Goal: Information Seeking & Learning: Learn about a topic

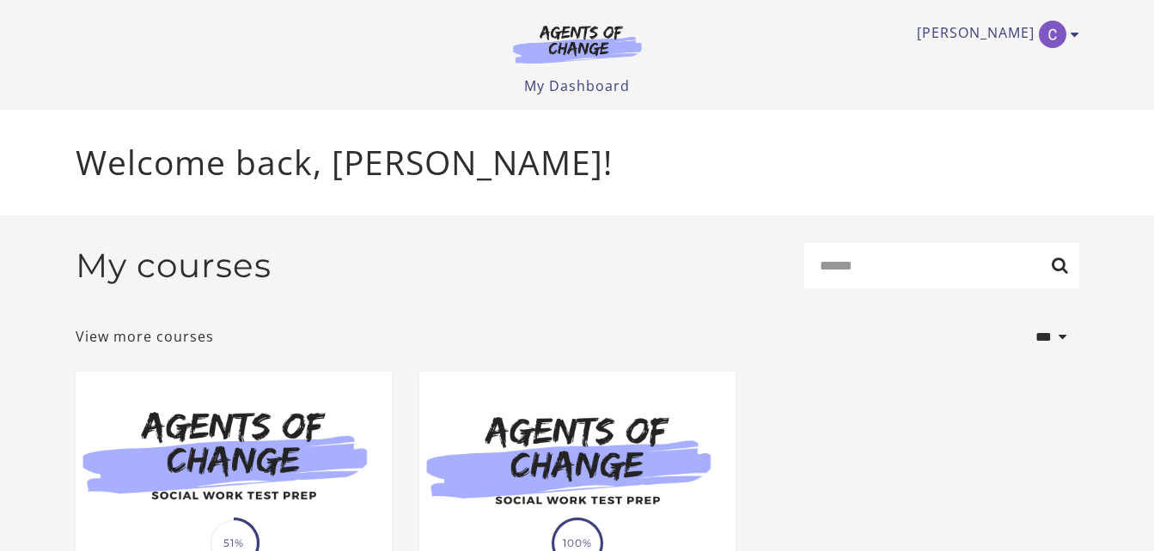
scroll to position [216, 0]
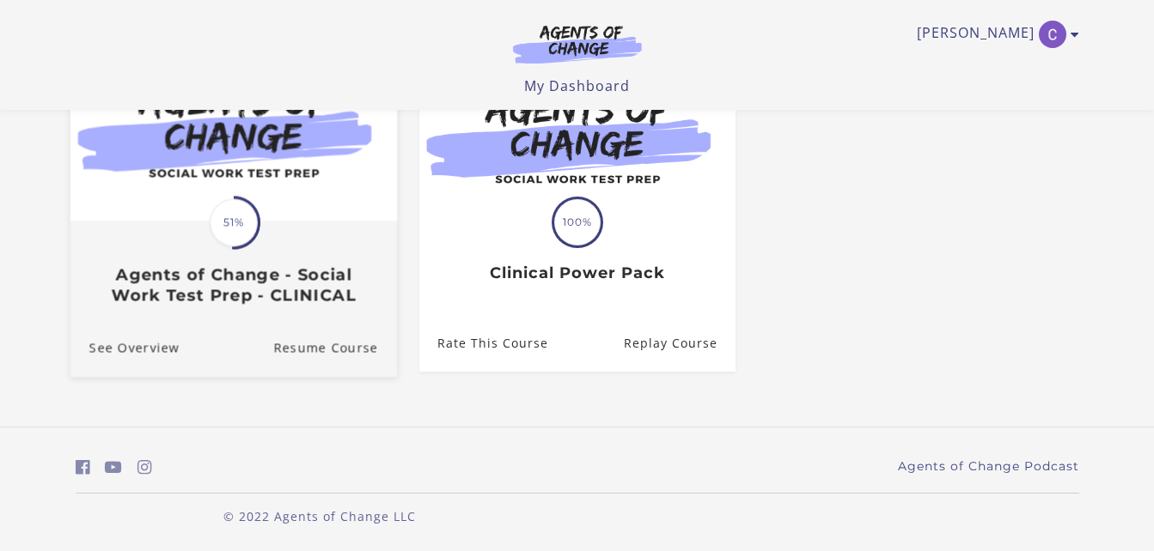
click at [263, 219] on img at bounding box center [233, 133] width 326 height 176
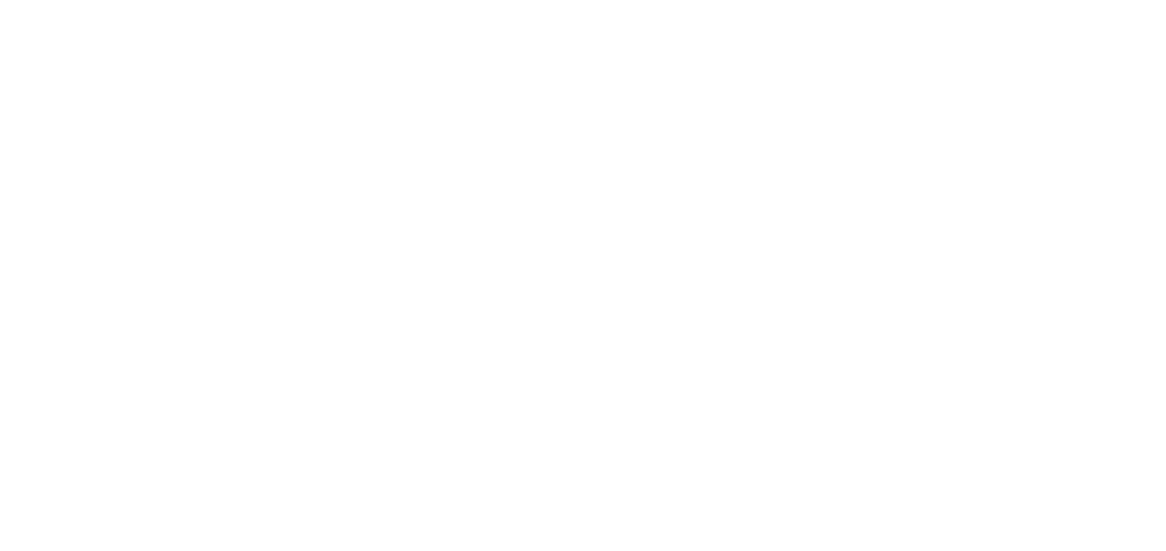
click at [429, 461] on body at bounding box center [583, 275] width 1166 height 551
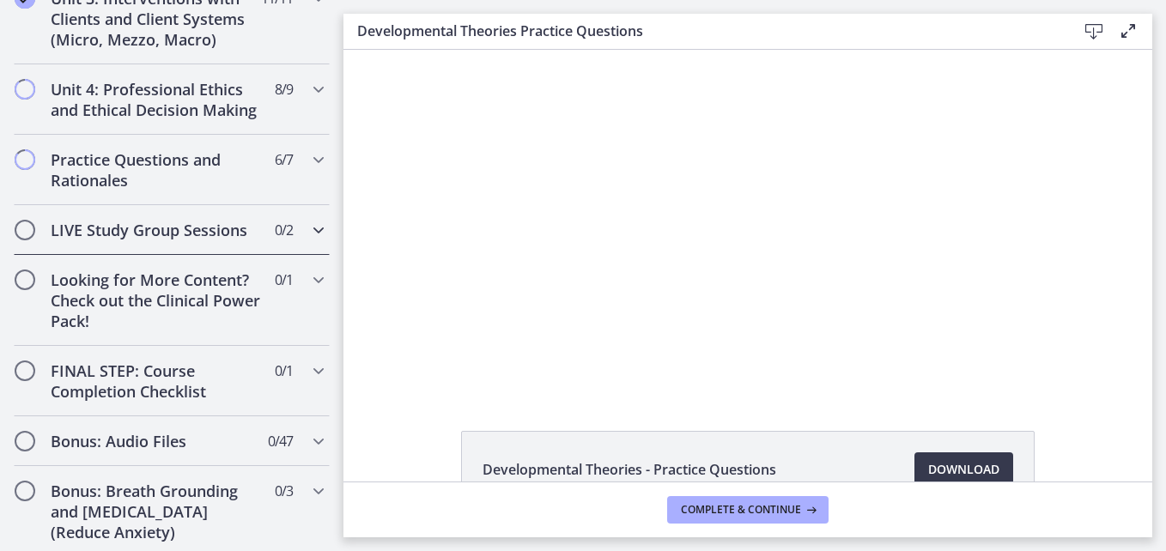
click at [308, 220] on icon "Chapters" at bounding box center [318, 230] width 21 height 21
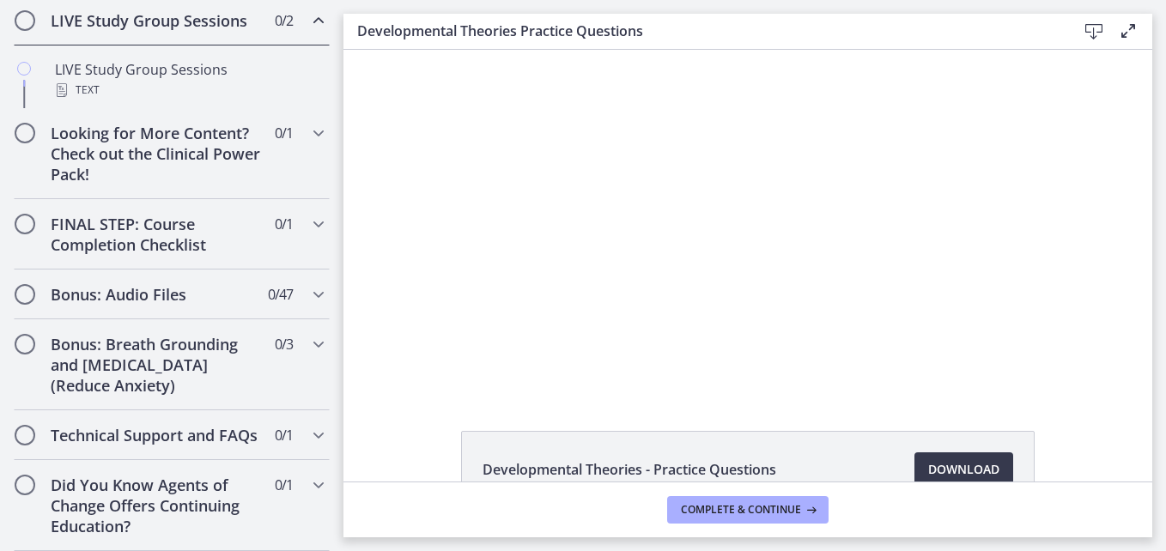
scroll to position [739, 0]
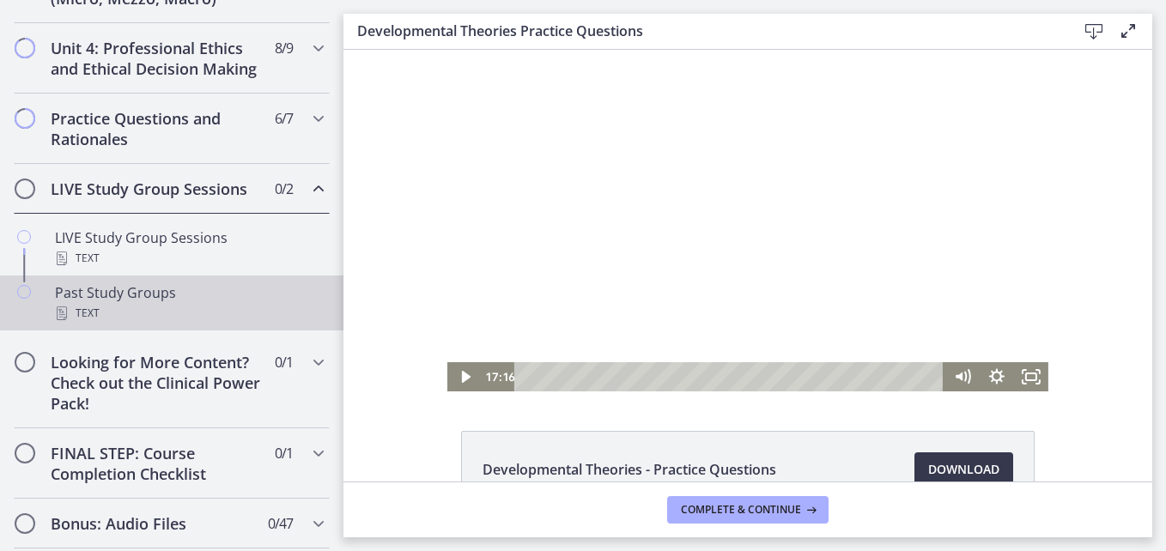
click at [204, 324] on div "Text" at bounding box center [189, 313] width 268 height 21
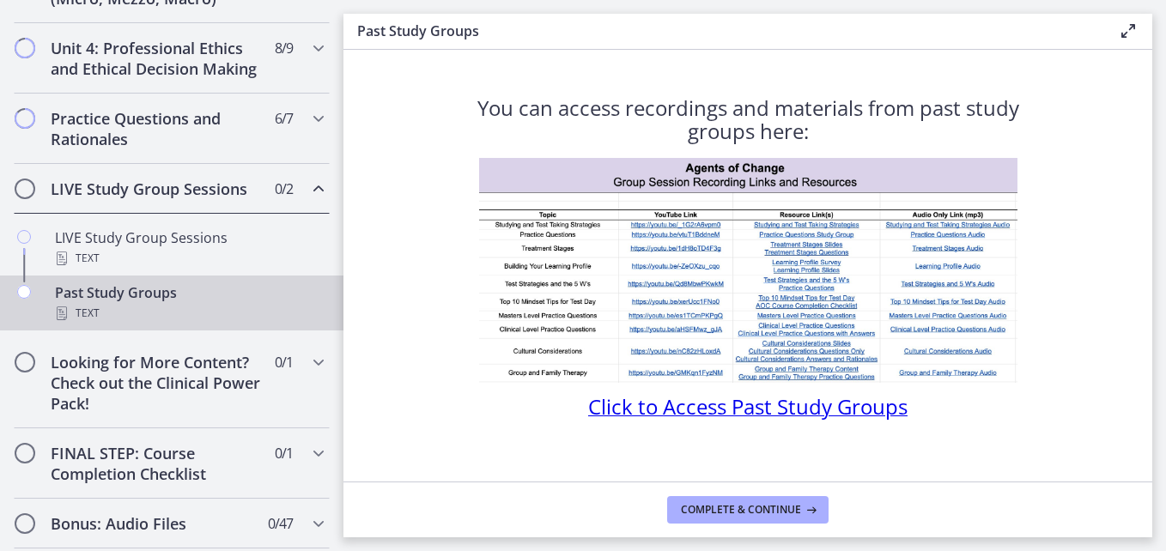
click at [796, 413] on span "Click to Access Past Study Groups" at bounding box center [748, 407] width 320 height 28
